Goal: Information Seeking & Learning: Check status

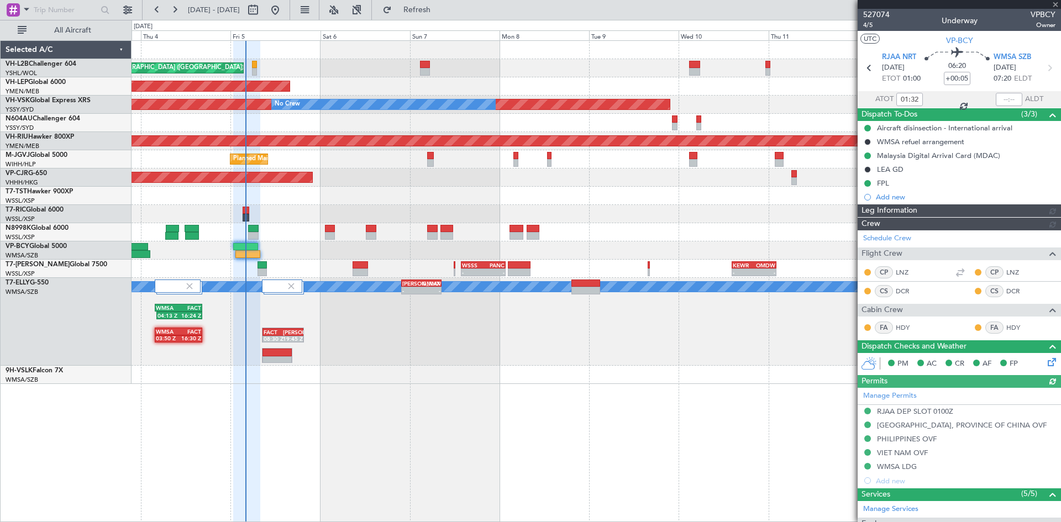
type input "[PERSON_NAME] (BTA)"
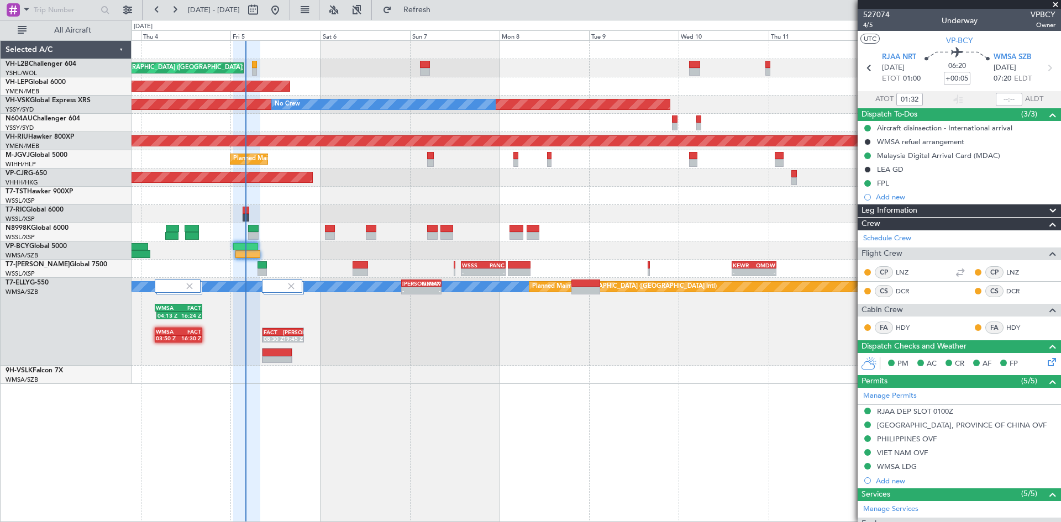
click at [55, 69] on div "VH-L2B Challenger 604" at bounding box center [68, 64] width 125 height 10
click at [56, 68] on div "VH-L2B Challenger 604" at bounding box center [68, 64] width 125 height 10
click at [60, 64] on link "VH-L2B Challenger 604" at bounding box center [41, 64] width 71 height 7
click at [50, 135] on link "VH-RIU Hawker 800XP" at bounding box center [40, 137] width 69 height 7
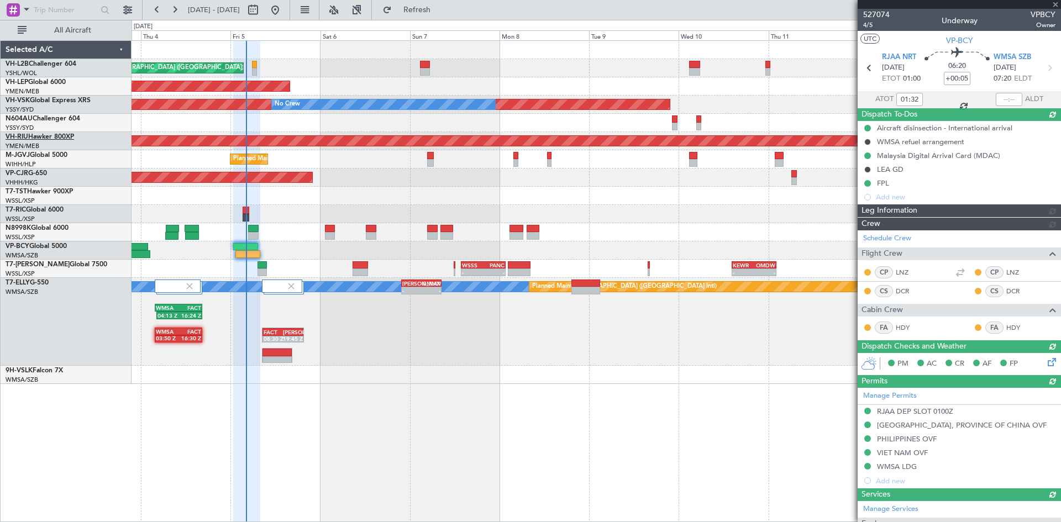
type input "[PERSON_NAME] (BTA)"
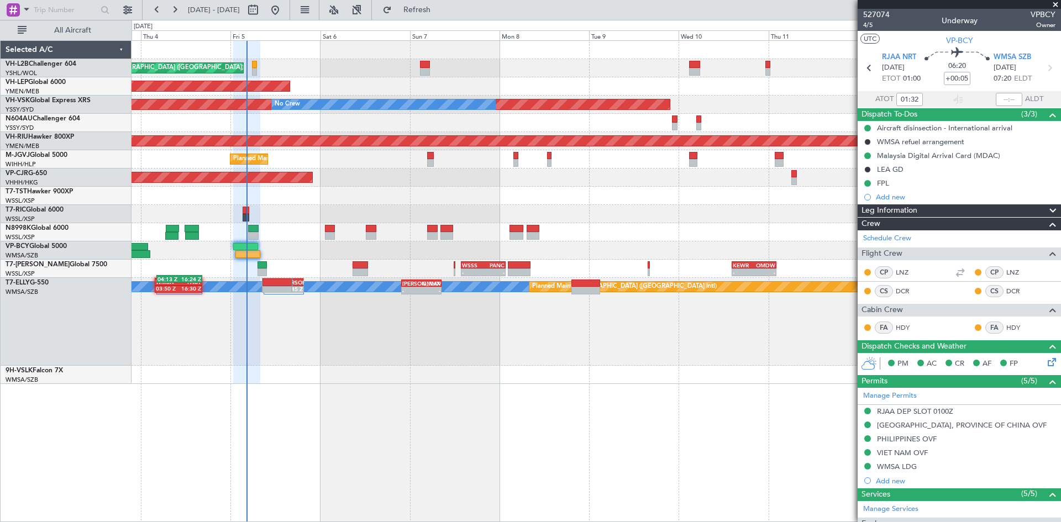
type input "[PERSON_NAME] (BTA)"
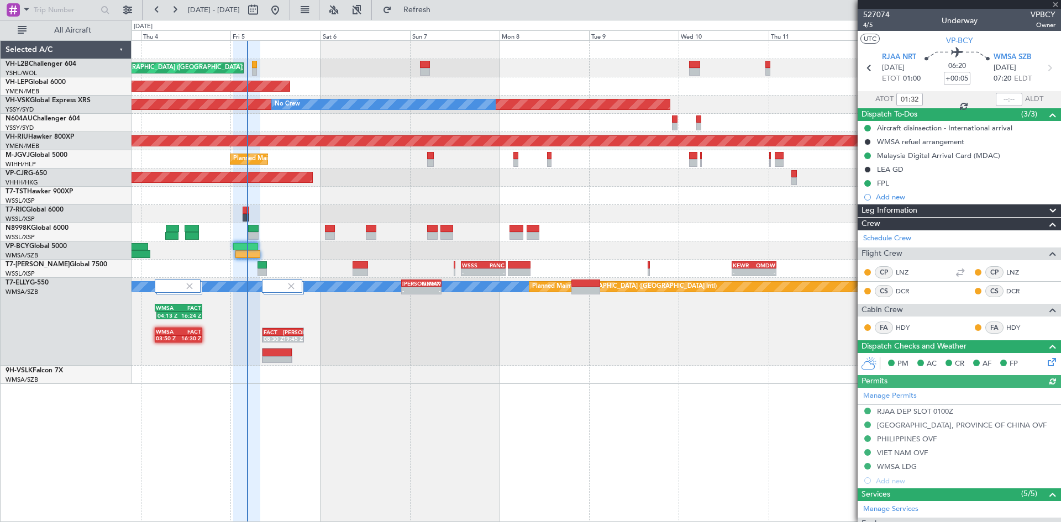
type input "[PERSON_NAME] (BTA)"
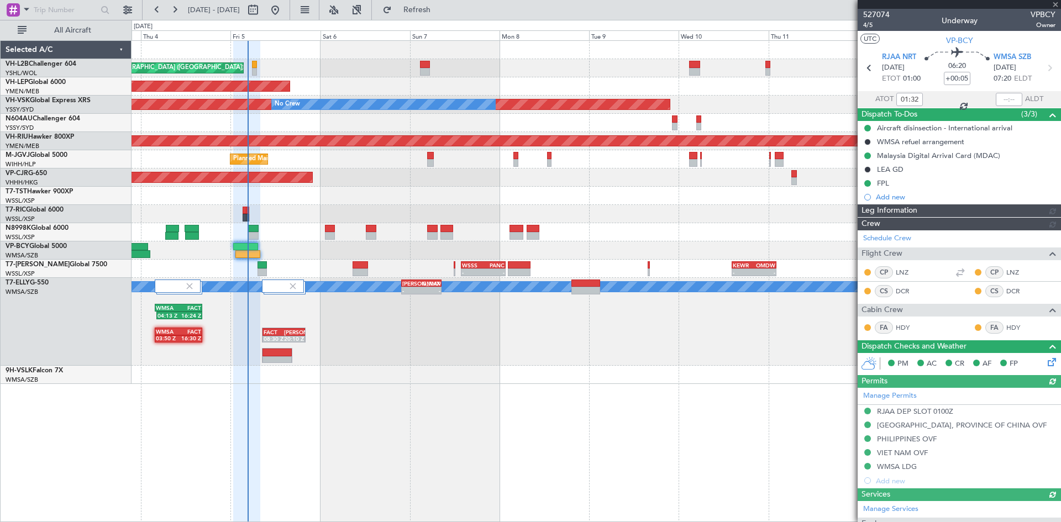
type input "[PERSON_NAME] (BTA)"
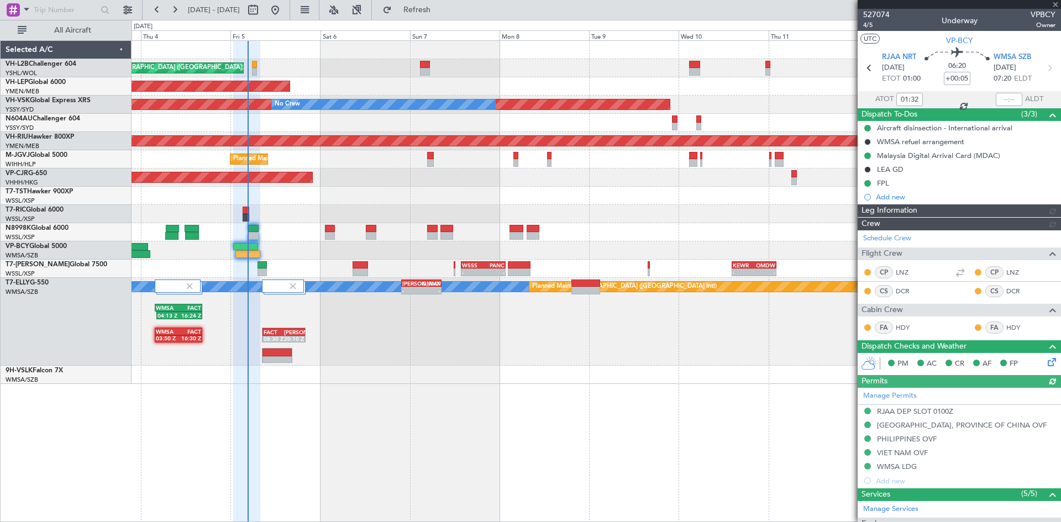
type input "[PERSON_NAME] (BTA)"
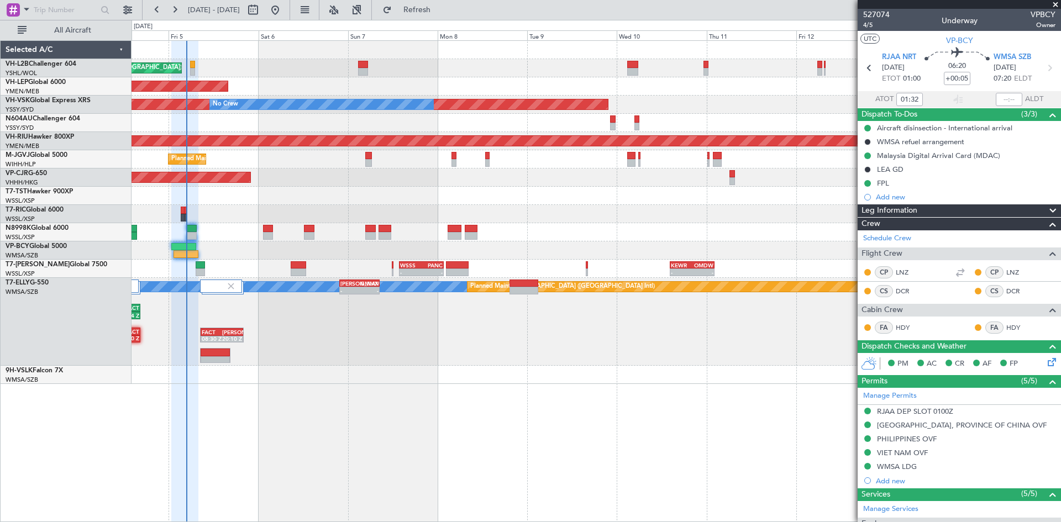
click at [484, 197] on div at bounding box center [595, 196] width 929 height 18
type input "[PERSON_NAME] (BTA)"
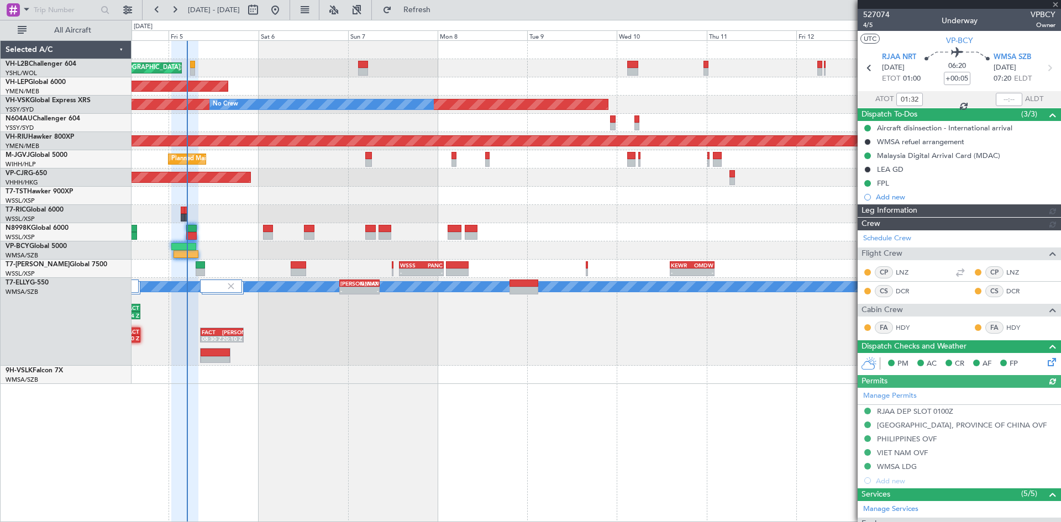
type input "[PERSON_NAME] (BTA)"
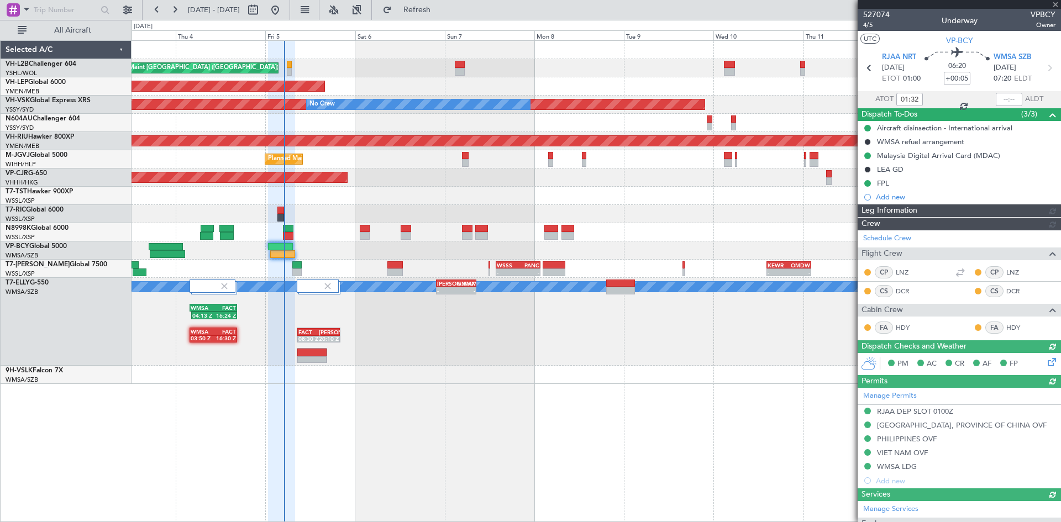
type input "[PERSON_NAME] (BTA)"
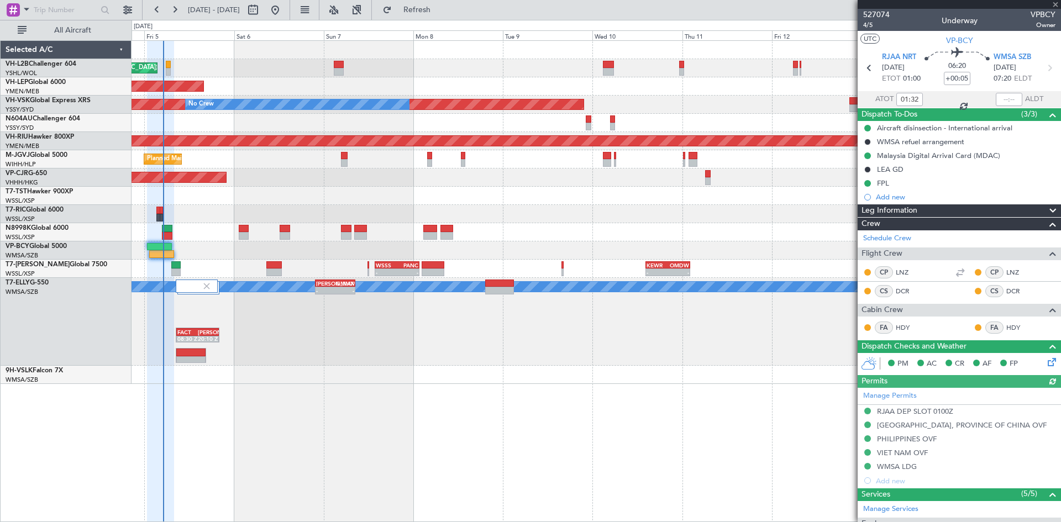
click at [599, 183] on div "Planned Maint [GEOGRAPHIC_DATA] ([GEOGRAPHIC_DATA] Intl)" at bounding box center [595, 178] width 929 height 18
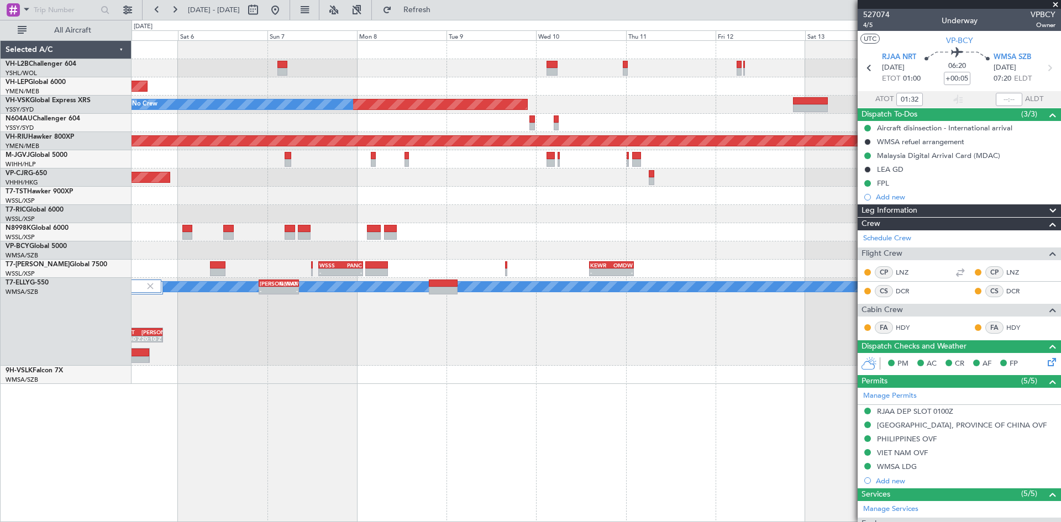
click at [518, 167] on div "Planned Maint [GEOGRAPHIC_DATA] (Seletar)" at bounding box center [595, 159] width 929 height 18
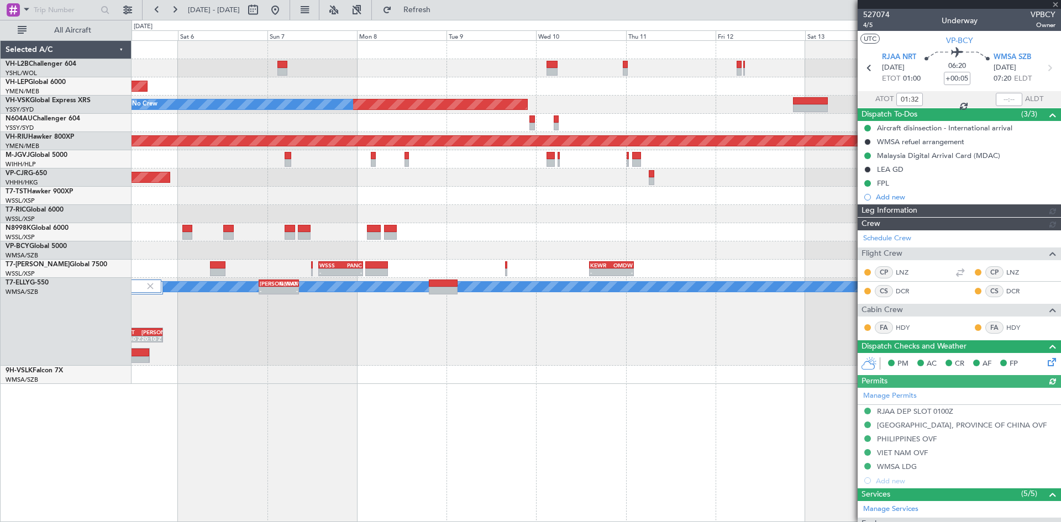
type input "[PERSON_NAME] (BTA)"
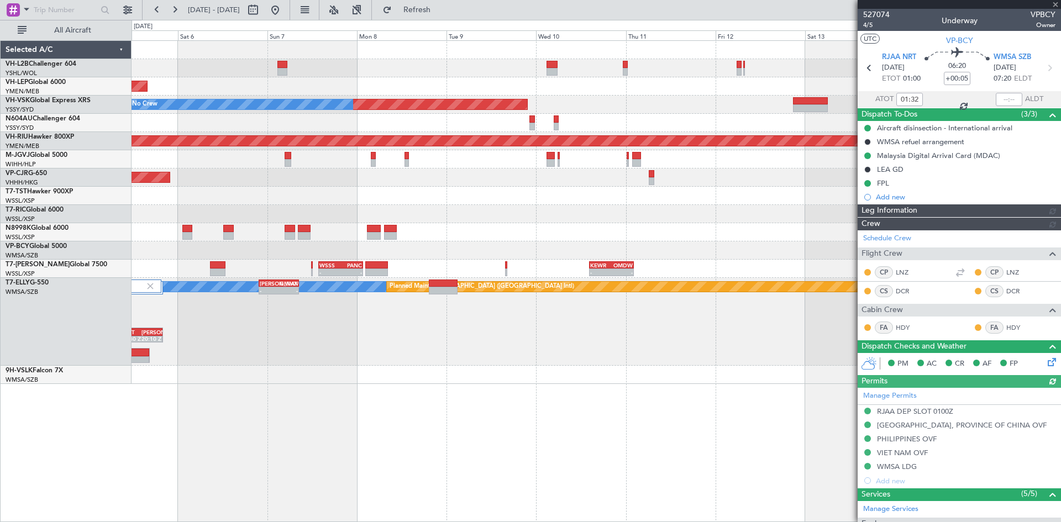
type input "[PERSON_NAME] (BTA)"
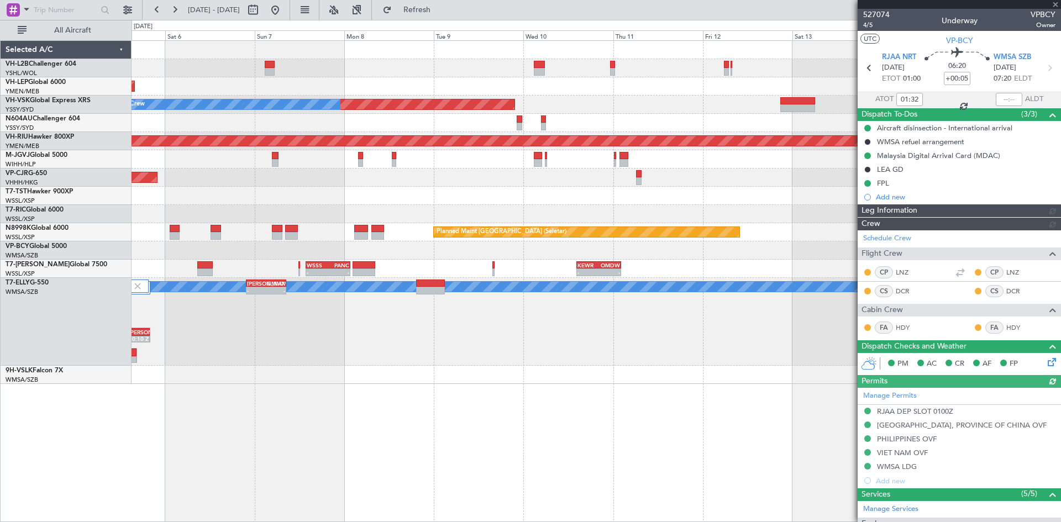
type input "[PERSON_NAME] (BTA)"
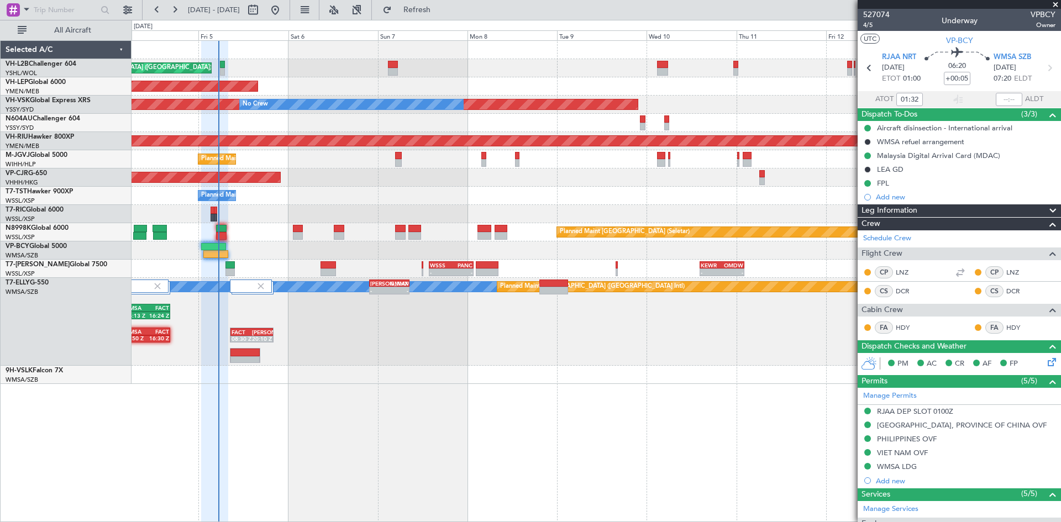
click at [477, 186] on div "Planned Maint [GEOGRAPHIC_DATA] ([GEOGRAPHIC_DATA] Intl)" at bounding box center [595, 178] width 929 height 18
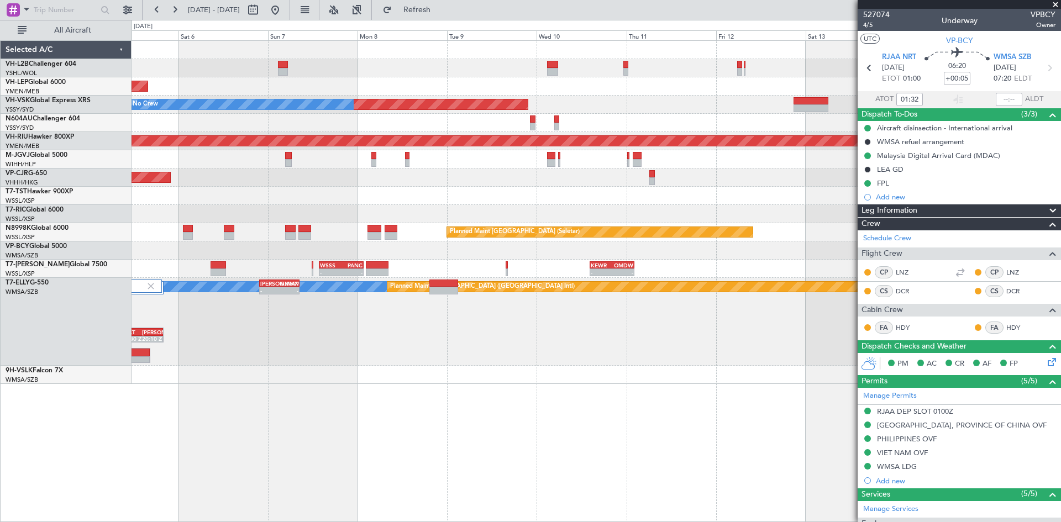
click at [367, 182] on div "Planned Maint [GEOGRAPHIC_DATA] ([GEOGRAPHIC_DATA] Intl)" at bounding box center [595, 178] width 929 height 18
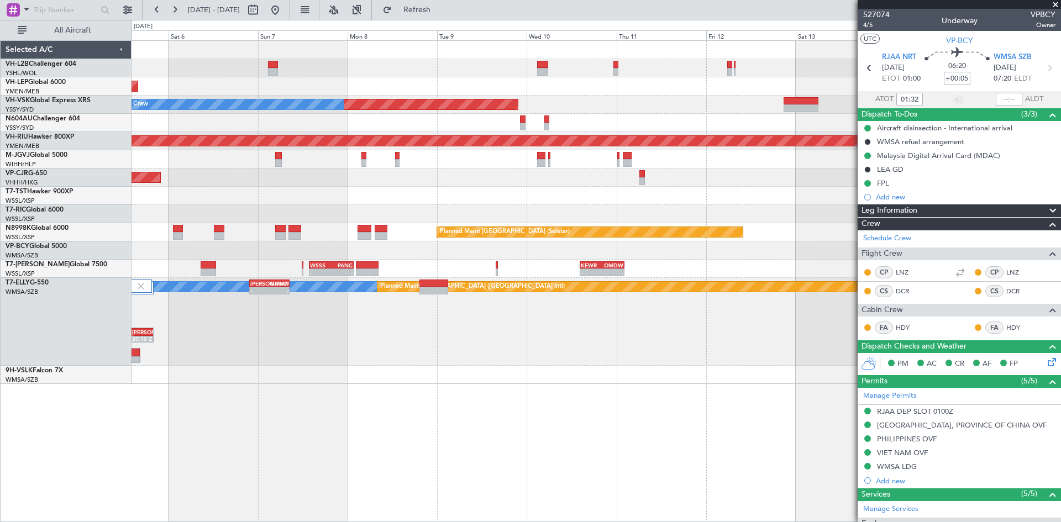
click at [522, 166] on div "Planned Maint [GEOGRAPHIC_DATA] (Seletar)" at bounding box center [595, 159] width 929 height 18
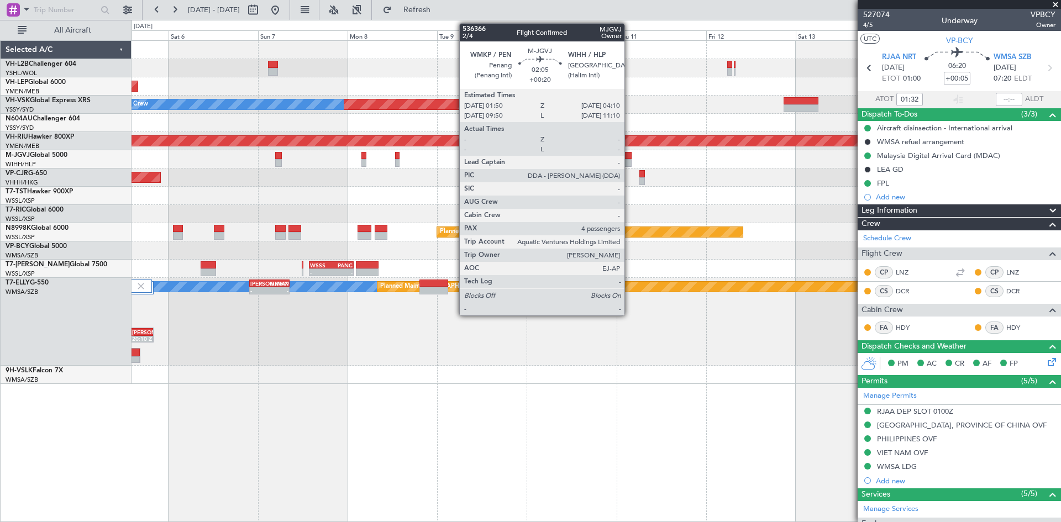
click at [629, 163] on div at bounding box center [627, 163] width 9 height 8
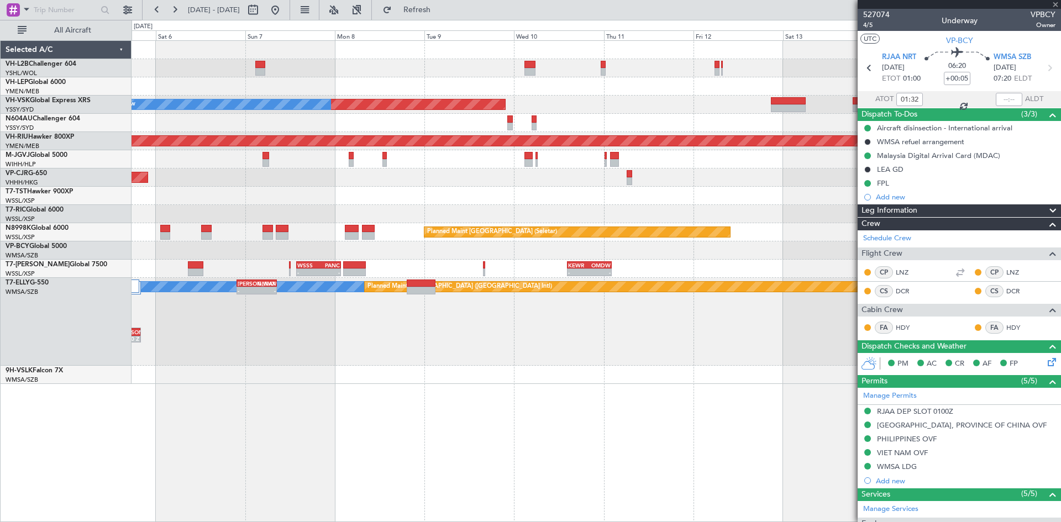
click at [679, 179] on div "Planned Maint [GEOGRAPHIC_DATA] ([GEOGRAPHIC_DATA] Intl)" at bounding box center [595, 178] width 929 height 18
type input "+00:20"
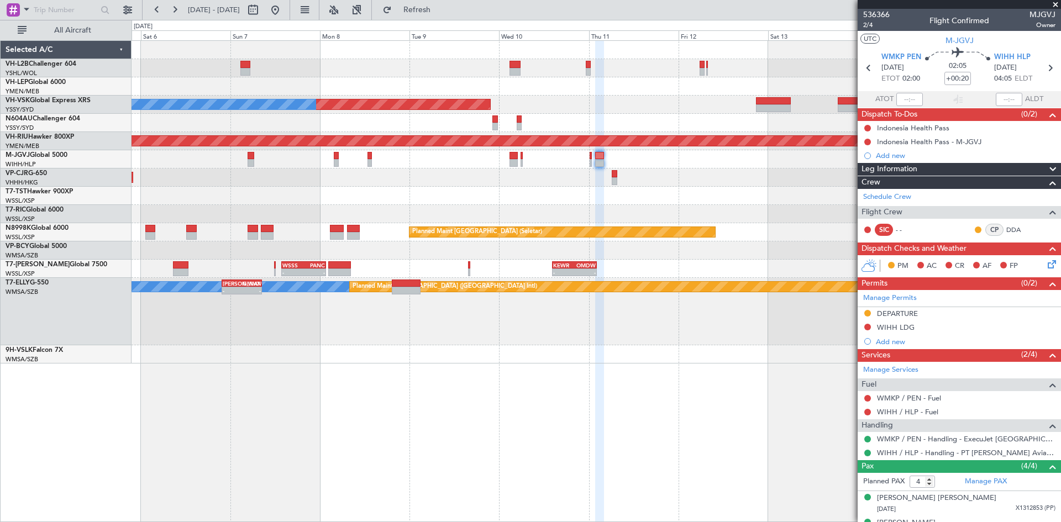
click at [727, 186] on div "Planned Maint [GEOGRAPHIC_DATA] ([GEOGRAPHIC_DATA] Intl)" at bounding box center [595, 178] width 929 height 18
